Goal: Information Seeking & Learning: Understand process/instructions

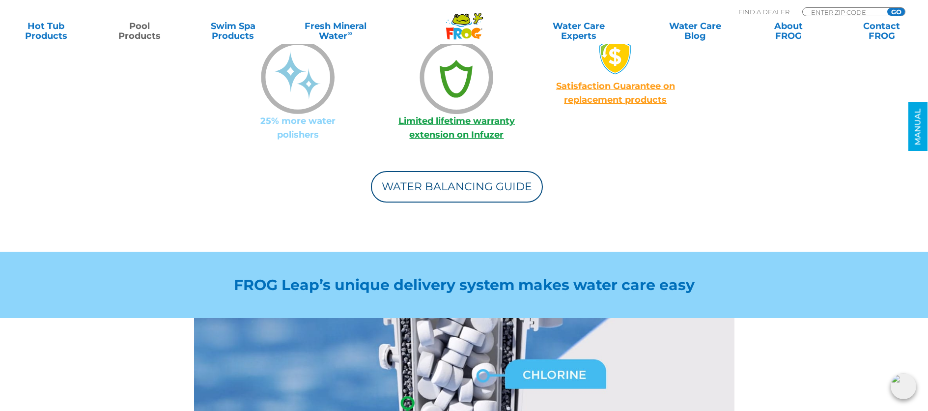
scroll to position [905, 0]
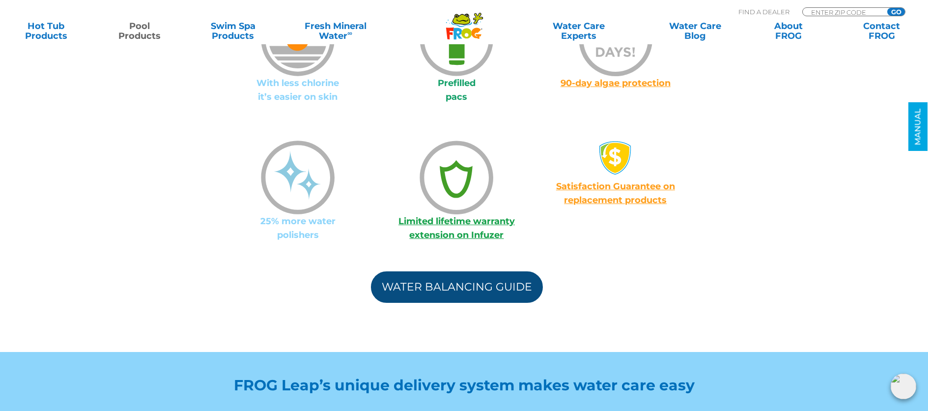
click at [383, 271] on link "Water Balancing Guide" at bounding box center [457, 286] width 172 height 31
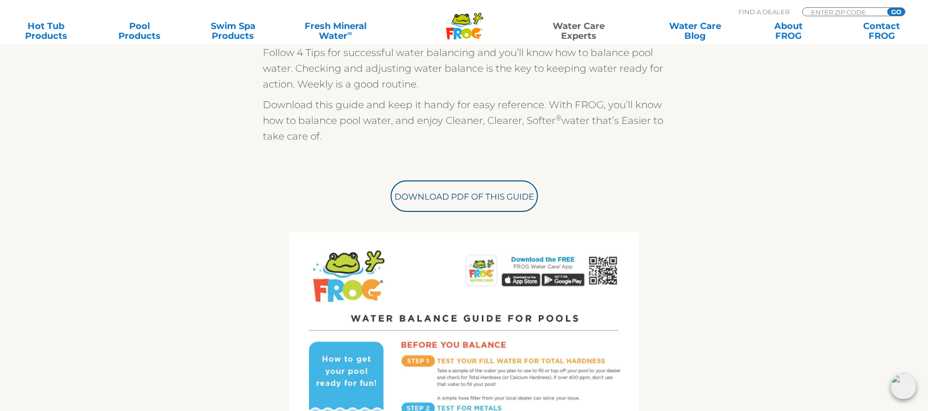
scroll to position [276, 0]
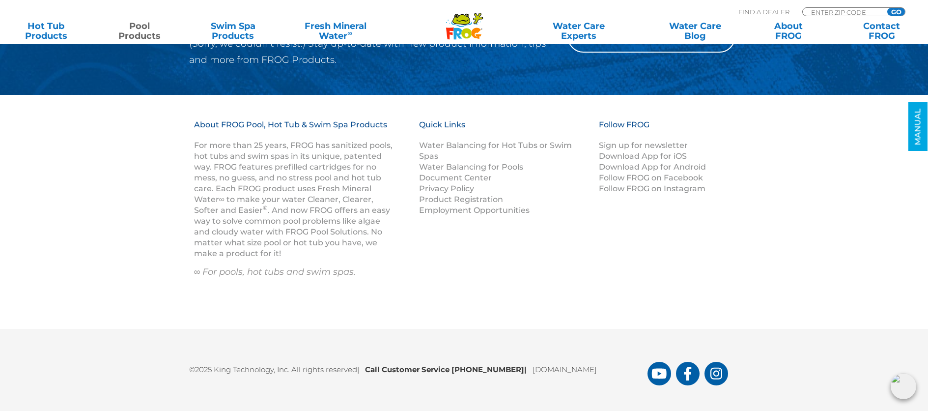
scroll to position [5239, 0]
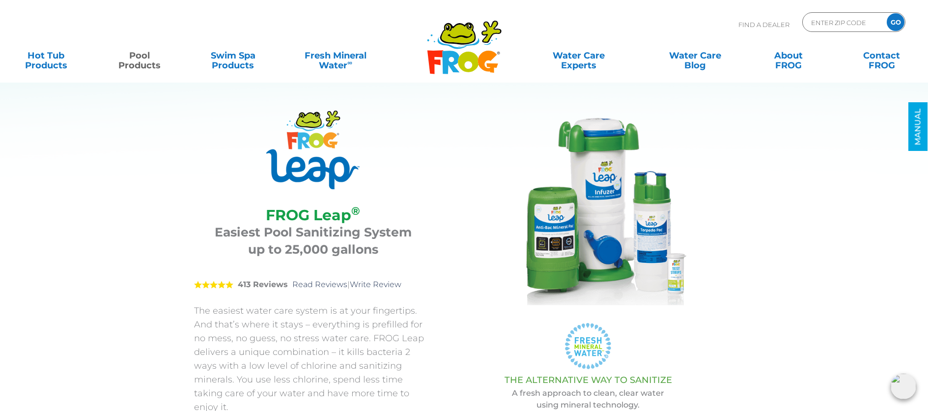
click at [147, 65] on link "Pool Products" at bounding box center [139, 56] width 73 height 20
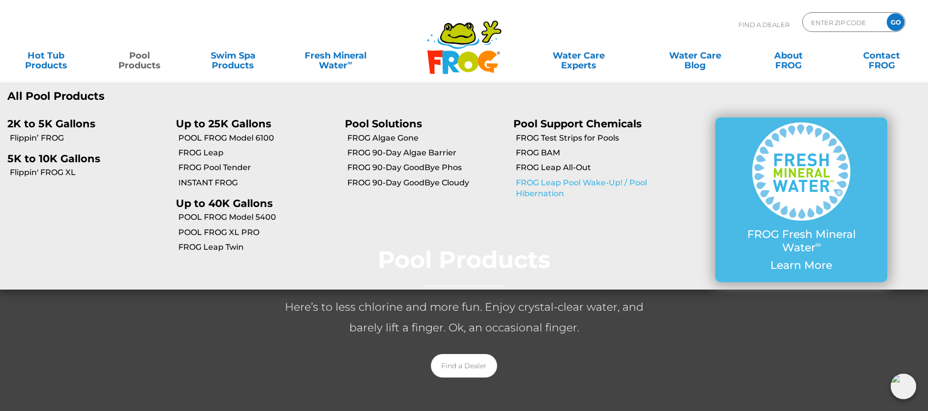
click at [543, 194] on link "FROG Leap Pool Wake-Up! / Pool Hibernation" at bounding box center [595, 188] width 159 height 22
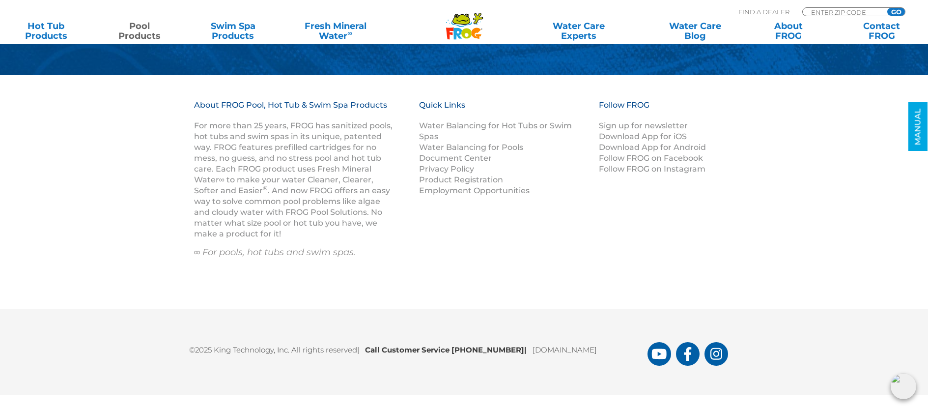
scroll to position [4491, 0]
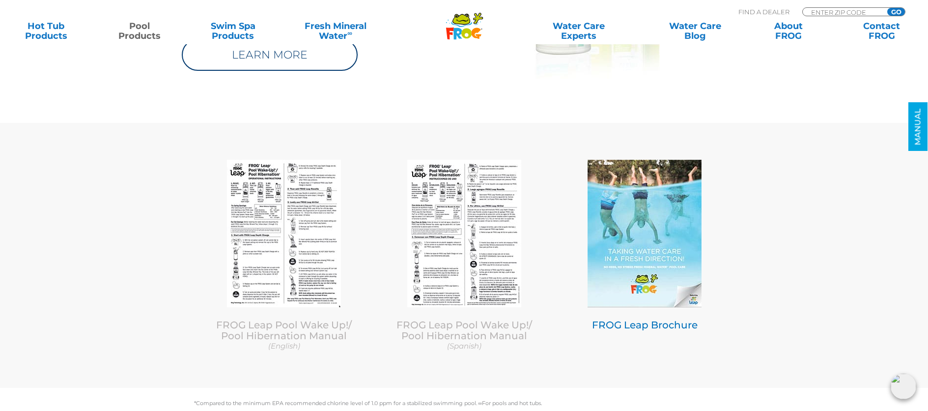
click at [634, 267] on img at bounding box center [645, 233] width 114 height 147
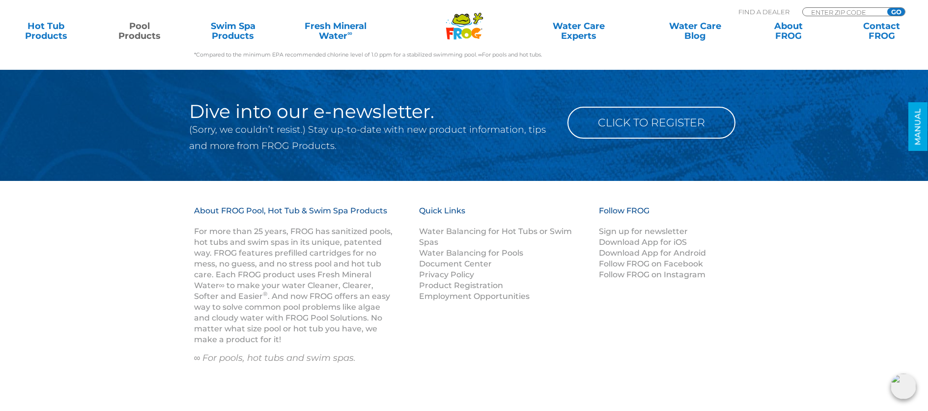
scroll to position [4838, 0]
